Goal: Task Accomplishment & Management: Use online tool/utility

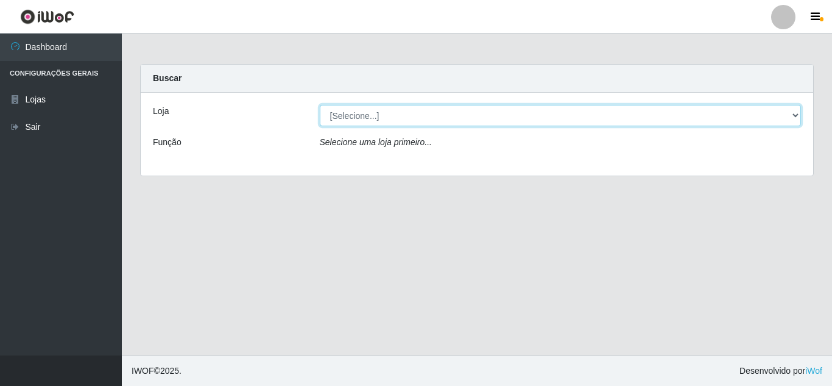
click at [796, 115] on select "[Selecione...] Queiroz [GEOGRAPHIC_DATA] - [GEOGRAPHIC_DATA]" at bounding box center [561, 115] width 482 height 21
select select "462"
click at [320, 105] on select "[Selecione...] Queiroz [GEOGRAPHIC_DATA] - [GEOGRAPHIC_DATA]" at bounding box center [561, 115] width 482 height 21
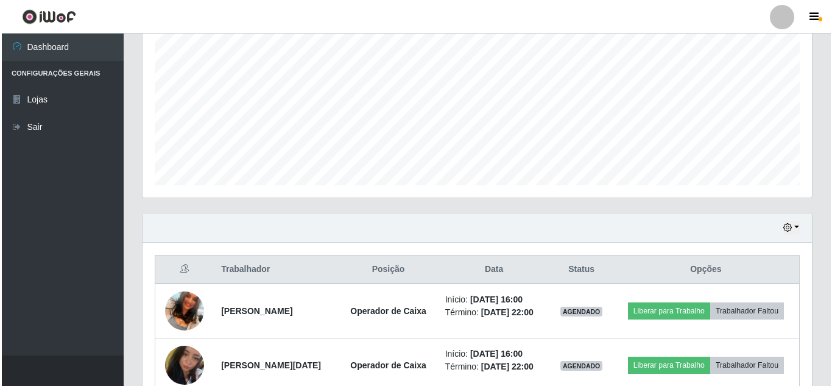
scroll to position [315, 0]
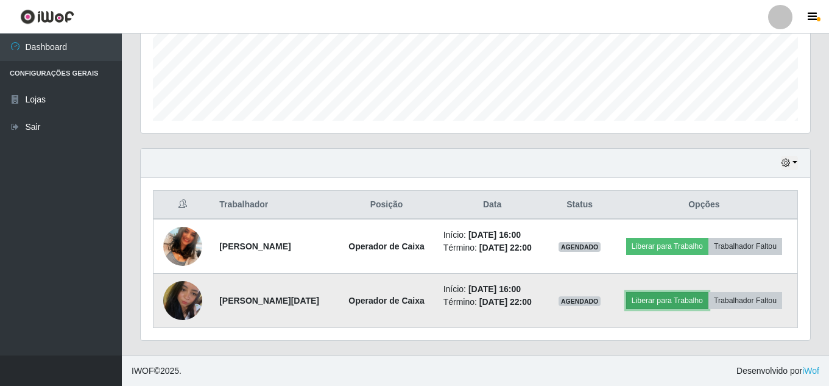
click at [669, 300] on button "Liberar para Trabalho" at bounding box center [667, 300] width 82 height 17
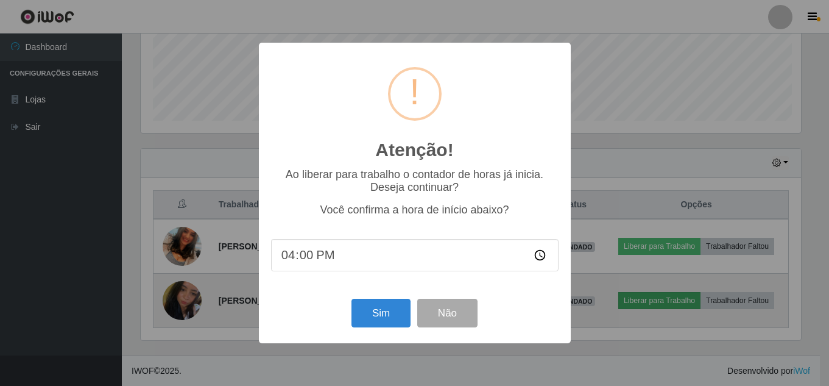
scroll to position [253, 663]
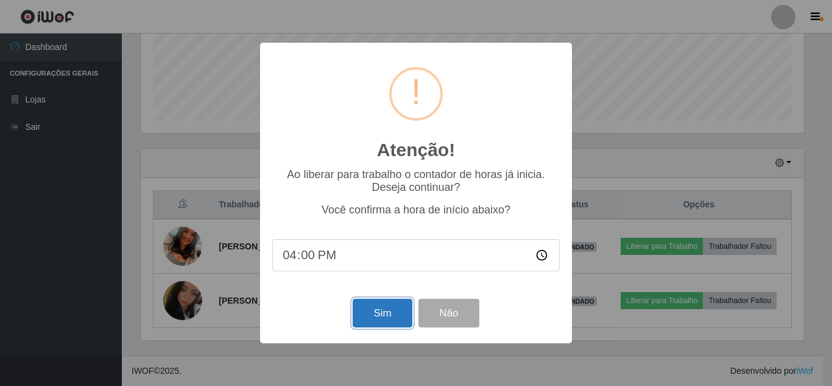
click at [372, 315] on button "Sim" at bounding box center [382, 313] width 59 height 29
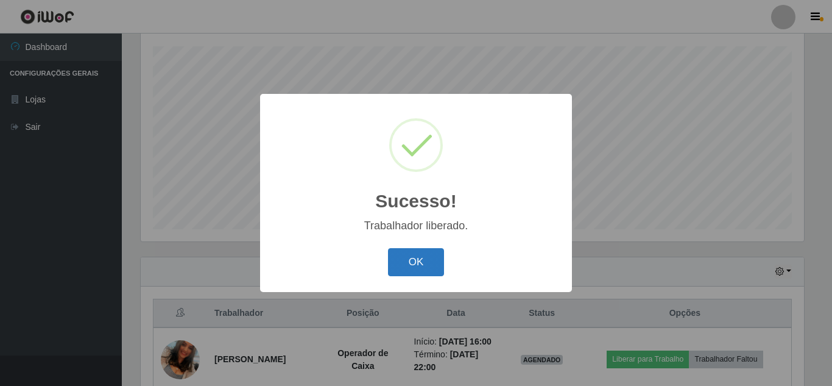
click at [419, 270] on button "OK" at bounding box center [416, 262] width 57 height 29
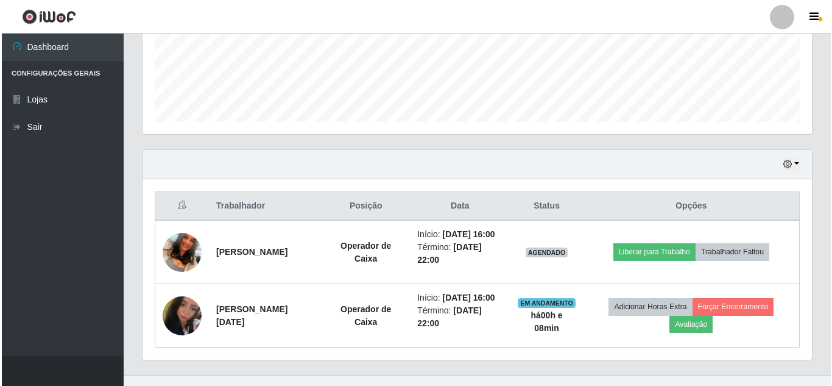
scroll to position [328, 0]
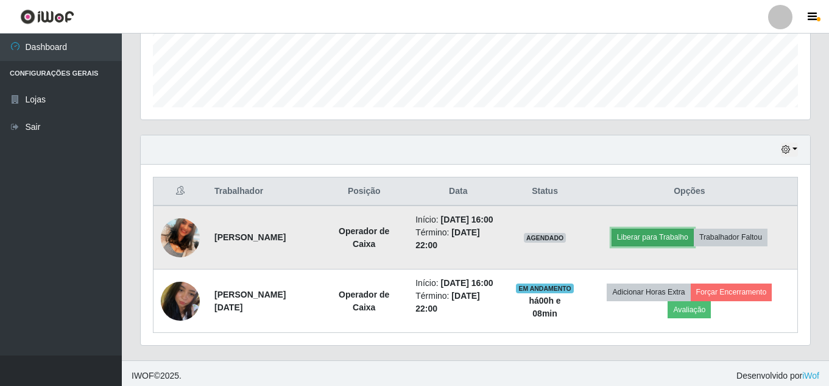
click at [674, 246] on button "Liberar para Trabalho" at bounding box center [653, 236] width 82 height 17
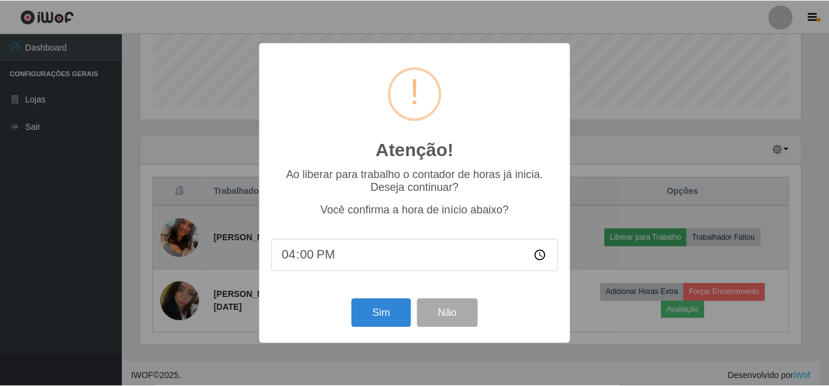
scroll to position [253, 663]
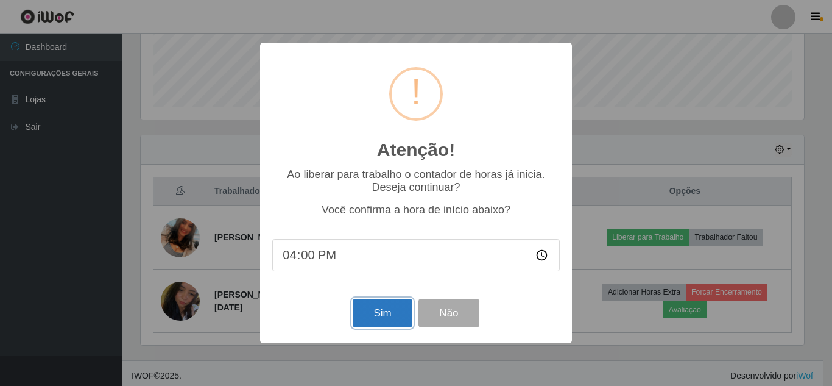
click at [389, 315] on button "Sim" at bounding box center [382, 313] width 59 height 29
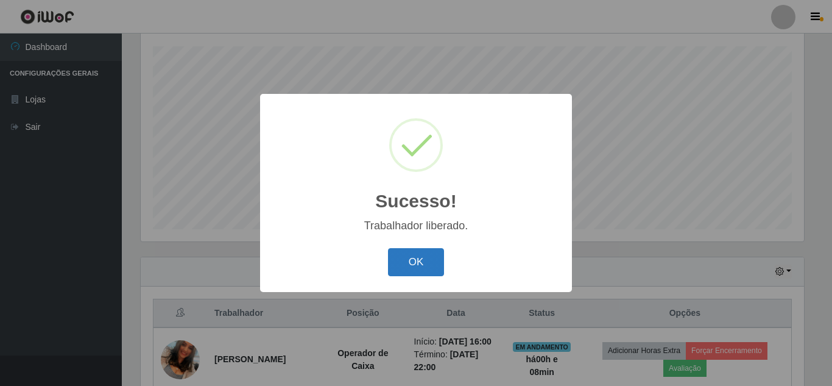
click at [428, 263] on button "OK" at bounding box center [416, 262] width 57 height 29
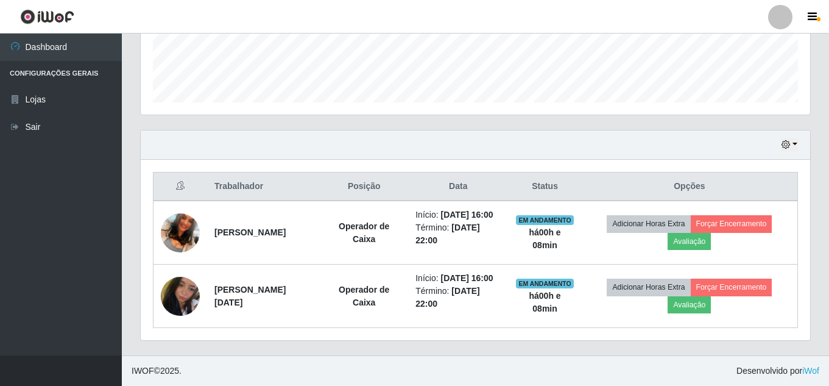
scroll to position [359, 0]
